Goal: Information Seeking & Learning: Learn about a topic

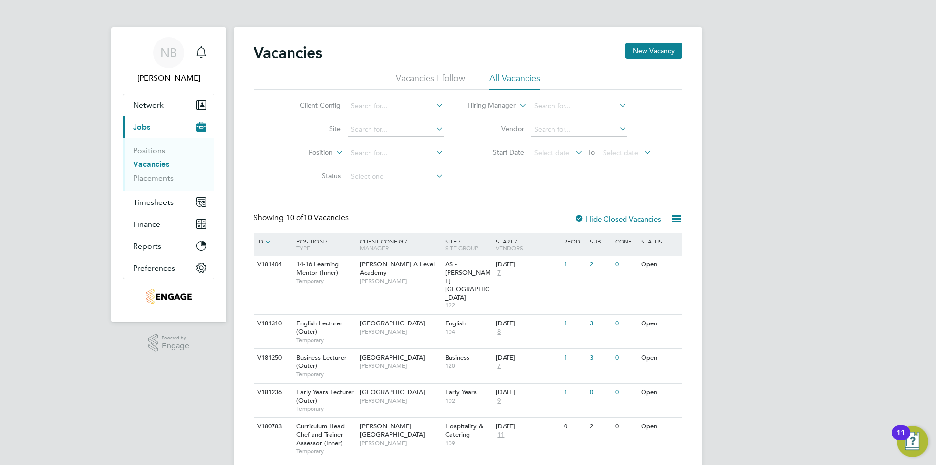
click at [408, 71] on div "Vacancies New Vacancy" at bounding box center [468, 57] width 429 height 29
click at [417, 76] on li "Vacancies I follow" at bounding box center [430, 81] width 69 height 18
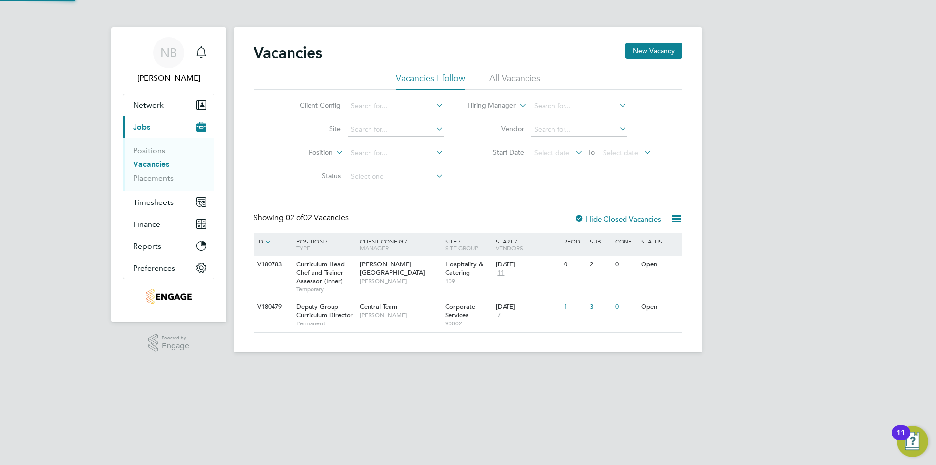
click at [506, 78] on li "All Vacancies" at bounding box center [515, 81] width 51 height 18
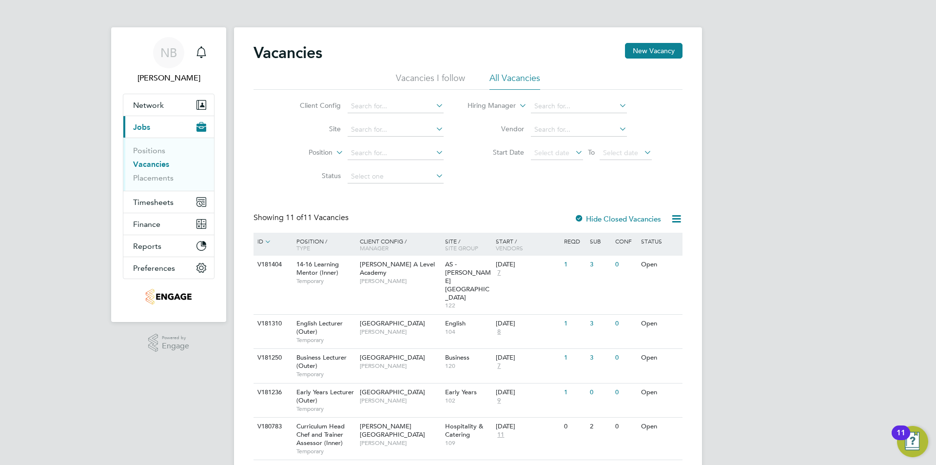
click at [150, 163] on link "Vacancies" at bounding box center [151, 163] width 36 height 9
click at [159, 152] on link "Positions" at bounding box center [149, 150] width 32 height 9
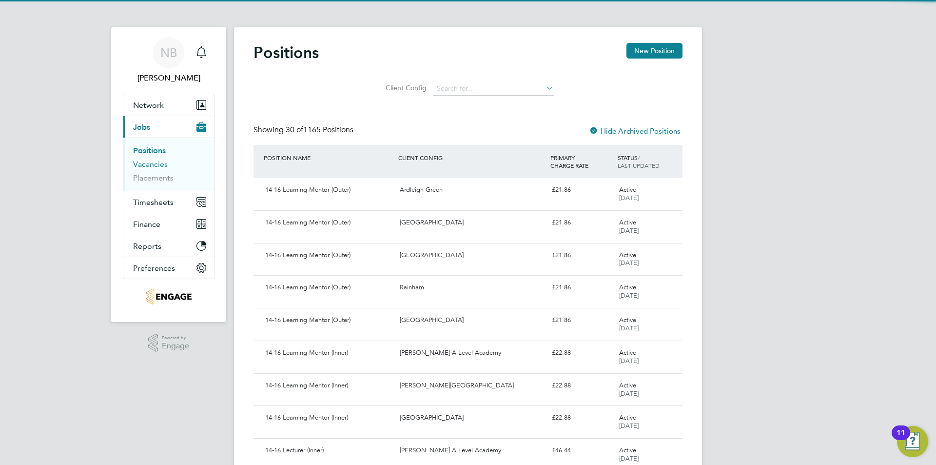
click at [152, 162] on link "Vacancies" at bounding box center [150, 163] width 35 height 9
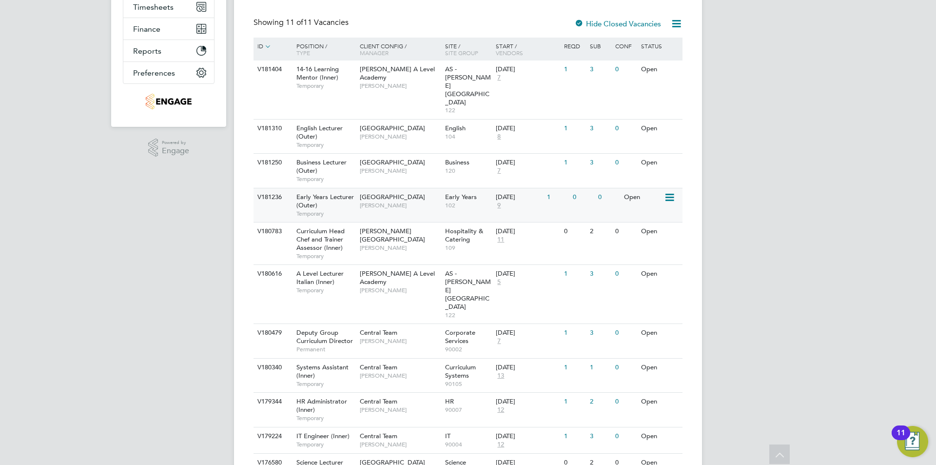
scroll to position [204, 0]
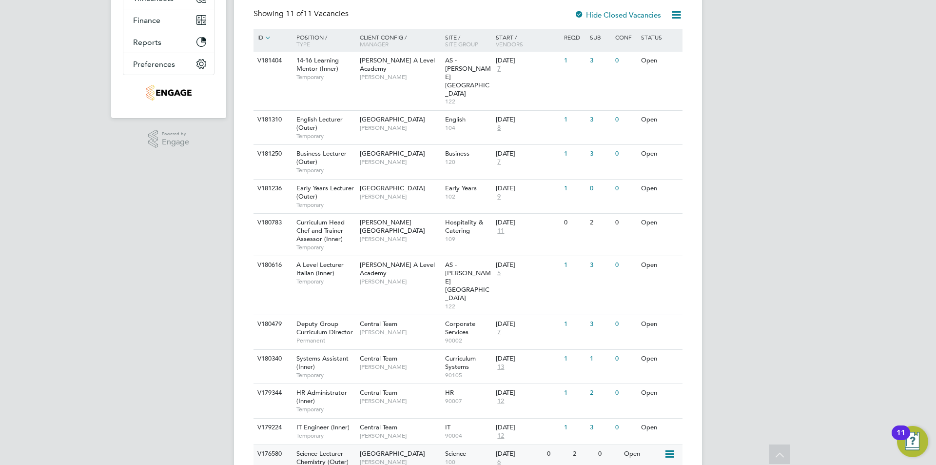
click at [411, 445] on div "Havering Sixth Form Campus [PERSON_NAME]" at bounding box center [399, 457] width 85 height 25
click at [319, 449] on span "Science Lecturer Chemistry (Outer)" at bounding box center [322, 457] width 52 height 17
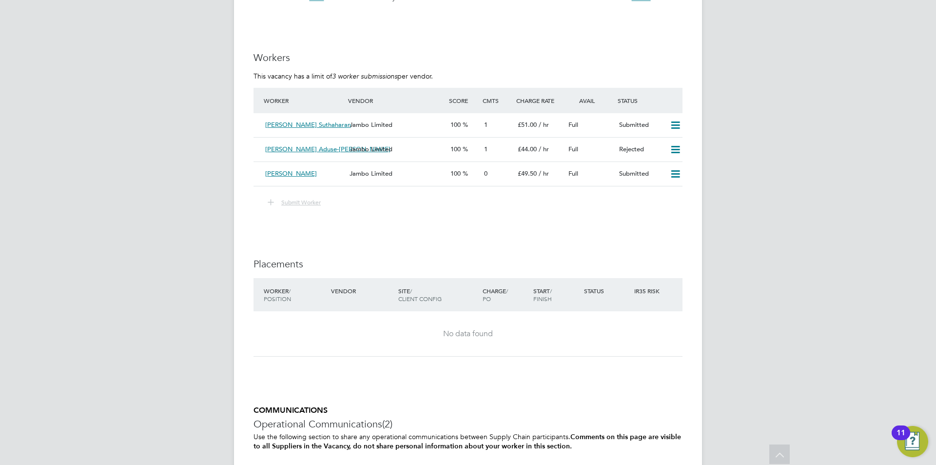
scroll to position [1549, 0]
